Goal: Task Accomplishment & Management: Manage account settings

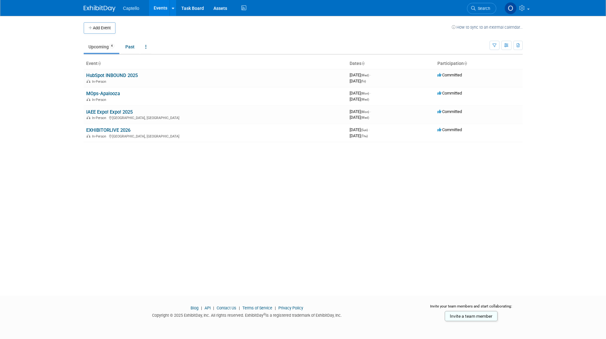
click at [158, 213] on div "Add Event How to sync to an external calendar... New Event Duplicate Event Warn…" at bounding box center [303, 150] width 449 height 268
drag, startPoint x: 103, startPoint y: 90, endPoint x: 112, endPoint y: 95, distance: 10.1
click at [112, 95] on td "MOps-Apalooza In-Person" at bounding box center [215, 96] width 263 height 18
click at [108, 93] on link "MOps-Apalooza" at bounding box center [103, 94] width 34 height 6
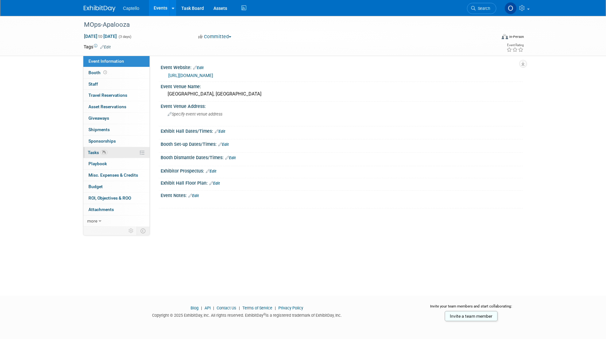
click at [123, 154] on link "7% Tasks 7%" at bounding box center [116, 152] width 66 height 11
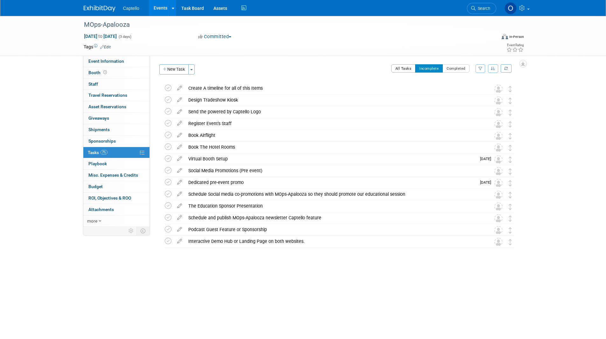
click at [402, 68] on button "All Tasks" at bounding box center [403, 68] width 25 height 8
click at [221, 88] on div "Create A timeline for all of this Items" at bounding box center [333, 88] width 297 height 11
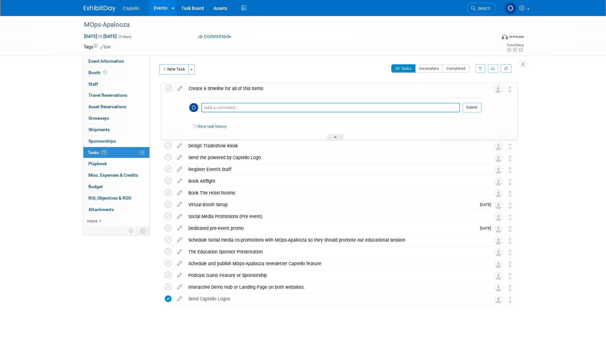
click at [221, 88] on div "Create A timeline for all of this Items" at bounding box center [334, 88] width 296 height 11
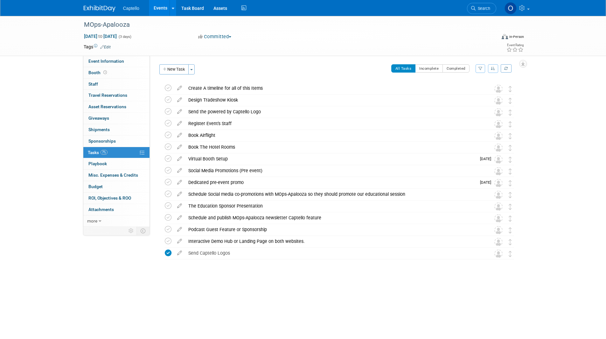
click at [97, 6] on img at bounding box center [100, 8] width 32 height 6
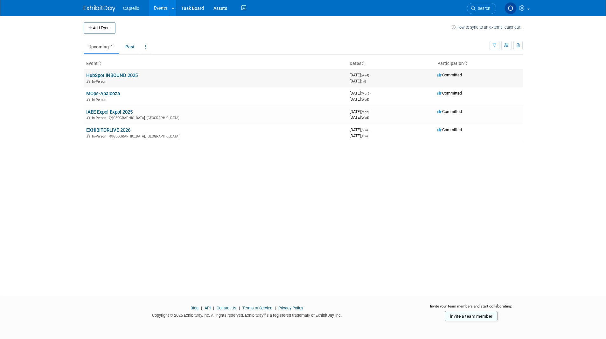
click at [121, 82] on div "In-Person" at bounding box center [215, 81] width 258 height 5
click at [131, 74] on link "HubSpot INBOUND 2025" at bounding box center [112, 76] width 52 height 6
click at [119, 112] on link "IAEE Expo! Expo! 2025" at bounding box center [109, 112] width 46 height 6
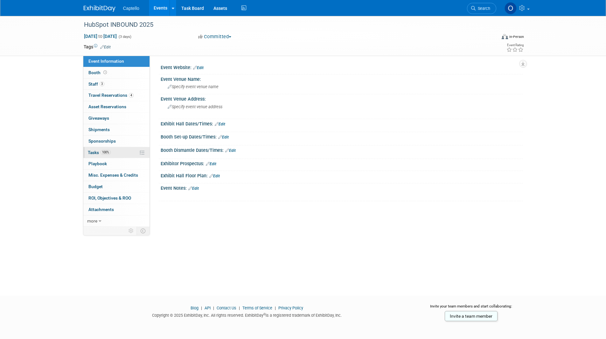
click at [100, 153] on span "Tasks 100%" at bounding box center [99, 152] width 23 height 5
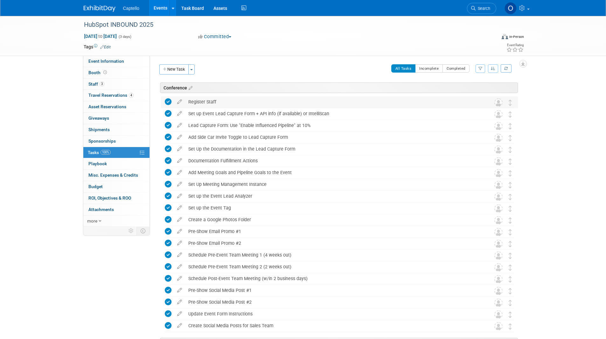
click at [217, 102] on div "Register Staff" at bounding box center [333, 101] width 297 height 11
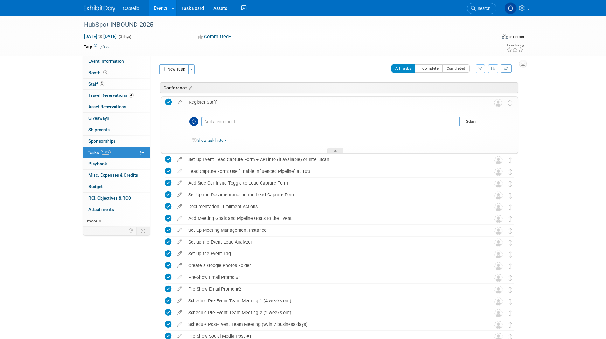
click at [217, 102] on div "Register Staff" at bounding box center [334, 102] width 296 height 11
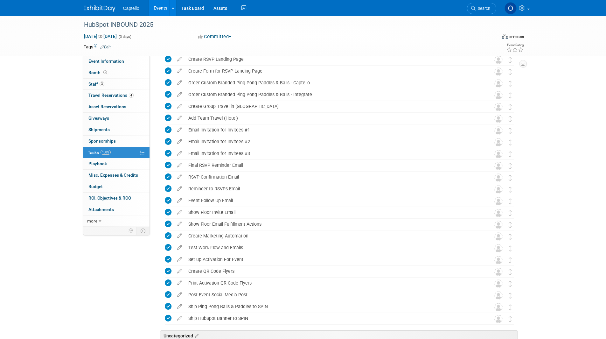
scroll to position [218, 0]
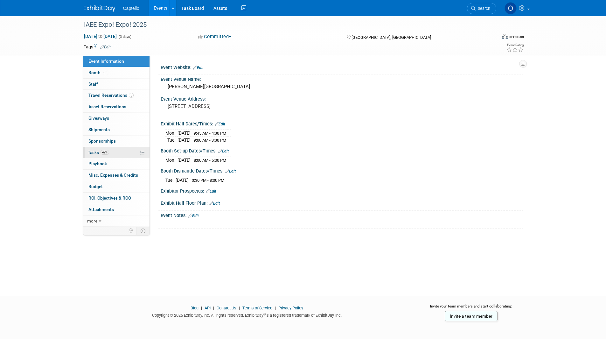
click at [105, 155] on span "Tasks 42%" at bounding box center [98, 152] width 21 height 5
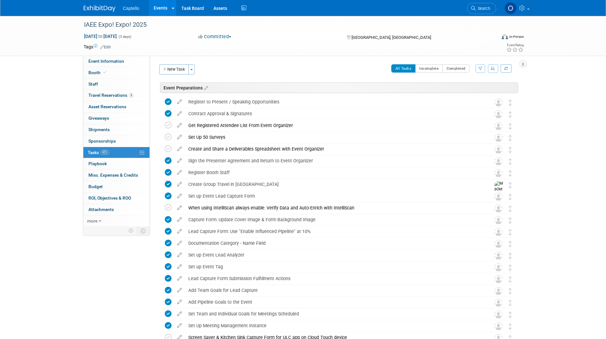
click at [95, 6] on img at bounding box center [100, 8] width 32 height 6
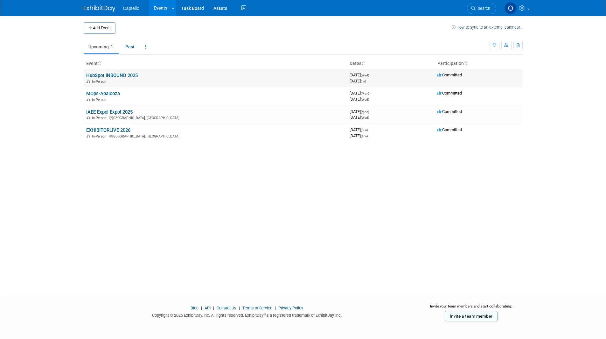
click at [111, 75] on link "HubSpot INBOUND 2025" at bounding box center [112, 76] width 52 height 6
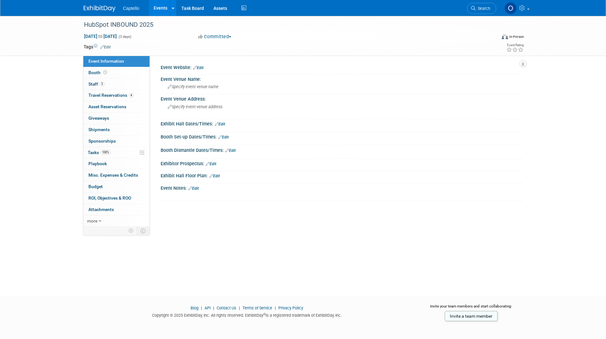
click at [94, 8] on img at bounding box center [100, 8] width 32 height 6
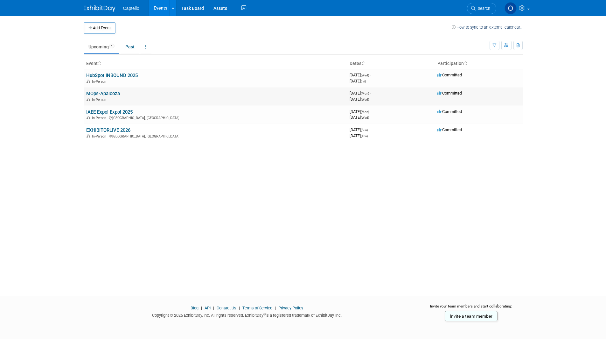
click at [121, 98] on div "In-Person" at bounding box center [215, 99] width 258 height 5
click at [109, 93] on link "MOps-Apalooza" at bounding box center [103, 94] width 34 height 6
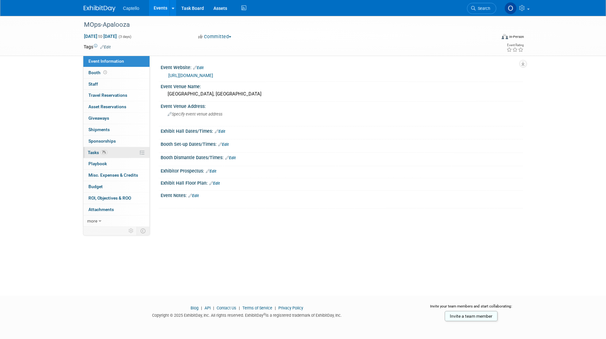
click at [96, 153] on span "Tasks 7%" at bounding box center [98, 152] width 20 height 5
